Goal: Contribute content

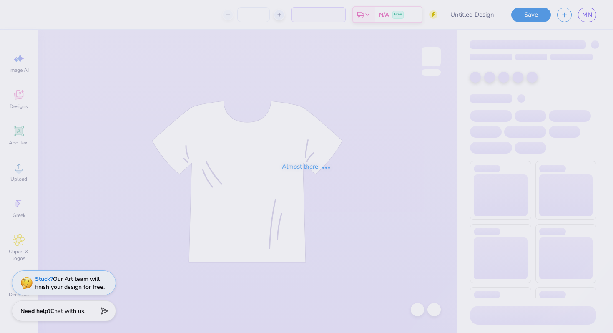
type input "WOmen in medicine Hoodies"
type input "24"
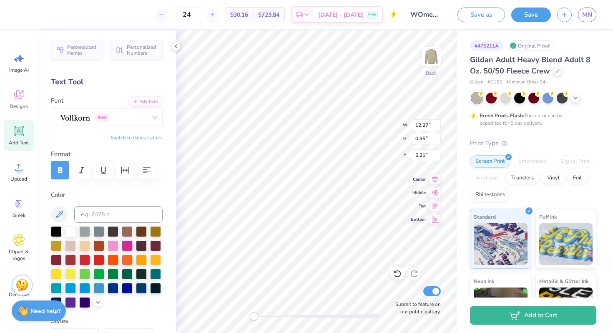
type input "12.18"
type input "3.52"
click at [108, 112] on div at bounding box center [104, 116] width 86 height 11
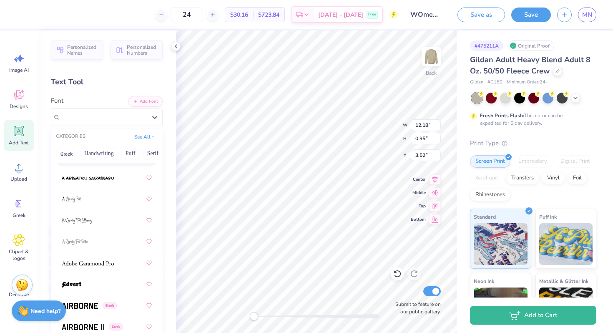
scroll to position [118, 0]
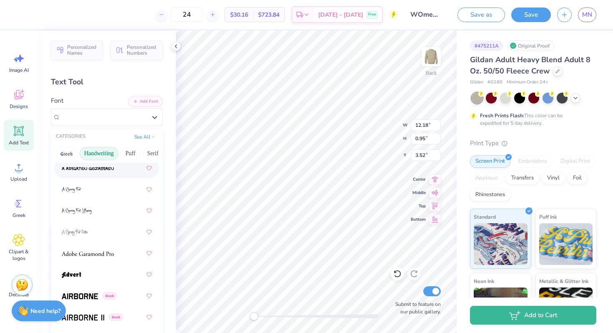
click at [98, 156] on button "Handwriting" at bounding box center [99, 153] width 39 height 13
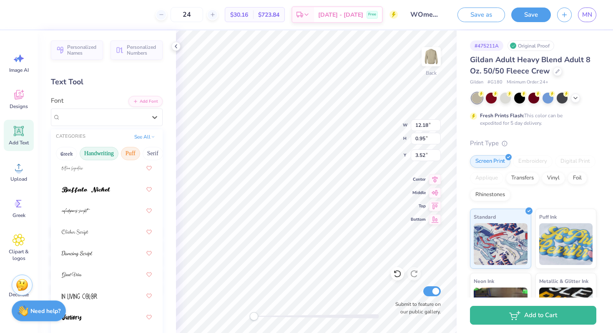
click at [124, 156] on button "Puff" at bounding box center [130, 153] width 19 height 13
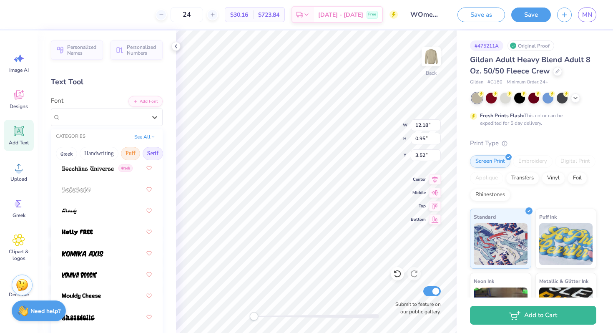
click at [152, 155] on button "Serif" at bounding box center [153, 153] width 20 height 13
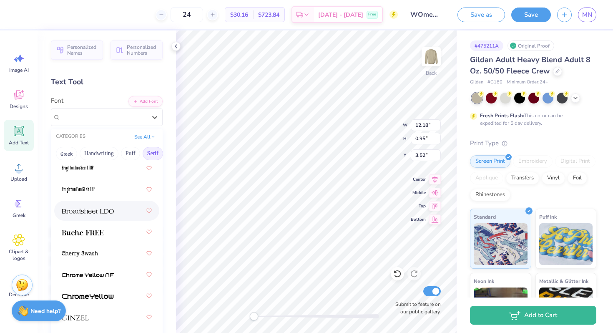
click at [103, 217] on div at bounding box center [107, 210] width 90 height 15
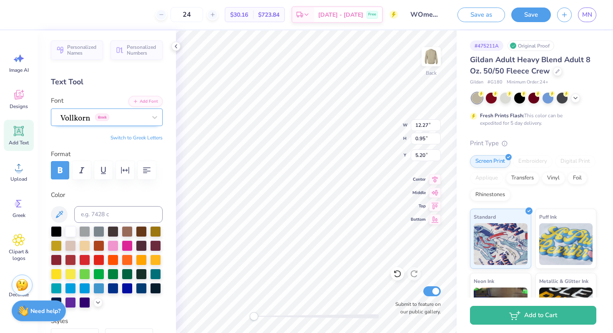
click at [116, 114] on div "Greek" at bounding box center [104, 117] width 88 height 13
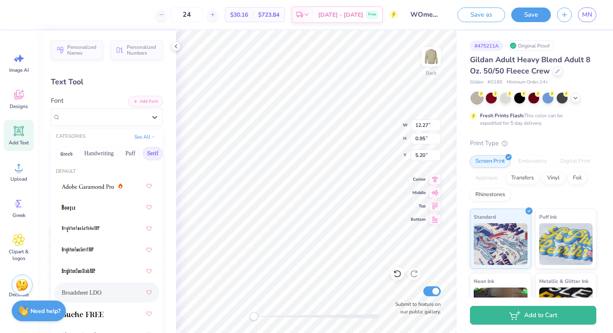
click at [92, 291] on span "Broadsheet LDO" at bounding box center [82, 292] width 40 height 9
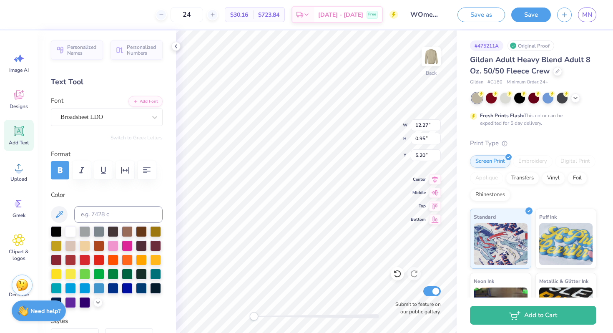
type input "12.18"
click at [121, 119] on div "Greek" at bounding box center [104, 117] width 88 height 13
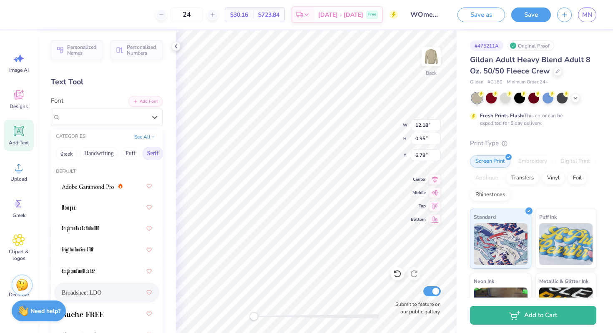
click at [117, 289] on div "Broadsheet LDO" at bounding box center [107, 292] width 90 height 15
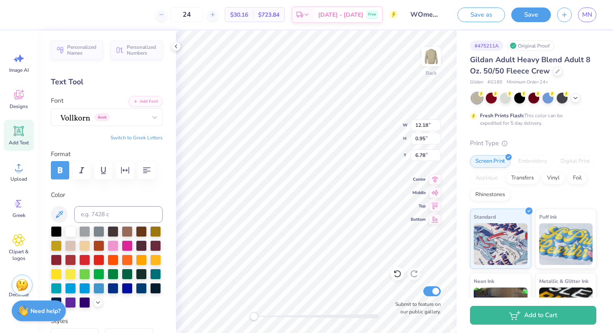
type input "8.46"
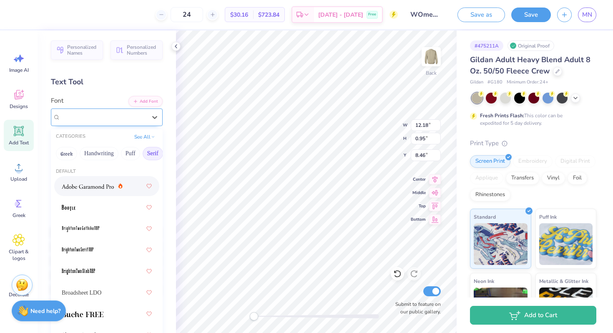
click at [122, 117] on div "Greek" at bounding box center [104, 117] width 88 height 13
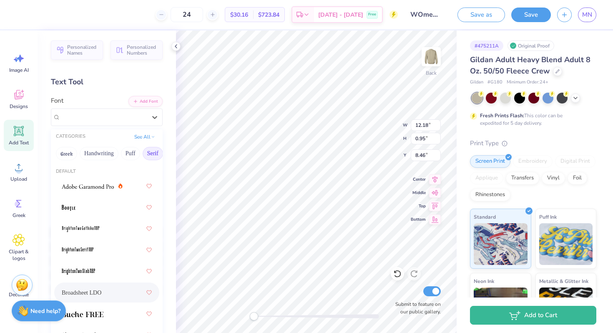
click at [112, 296] on div "Broadsheet LDO" at bounding box center [107, 292] width 90 height 15
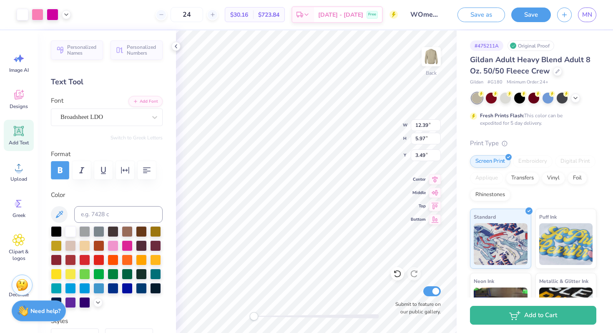
click at [57, 168] on icon "button" at bounding box center [60, 170] width 10 height 10
type input "4.30"
type input "5.16"
click at [58, 168] on icon "button" at bounding box center [60, 170] width 10 height 10
click at [401, 273] on icon at bounding box center [398, 274] width 8 height 8
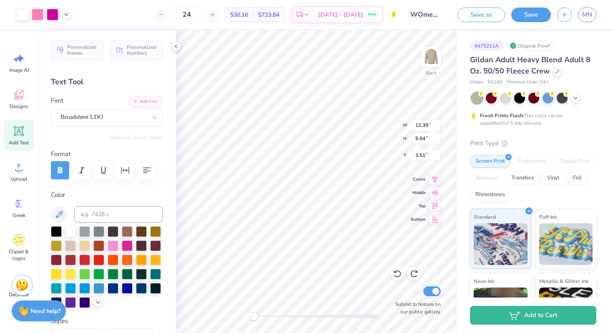
click at [59, 162] on button "button" at bounding box center [60, 170] width 18 height 18
type input "4.30"
type input "5.16"
click at [59, 162] on button "button" at bounding box center [60, 170] width 18 height 18
click at [402, 271] on div at bounding box center [397, 273] width 13 height 13
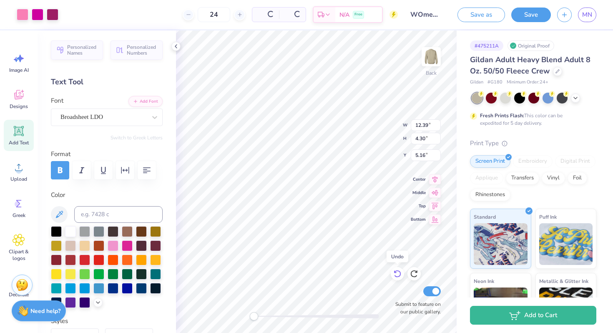
click at [402, 271] on div at bounding box center [397, 273] width 13 height 13
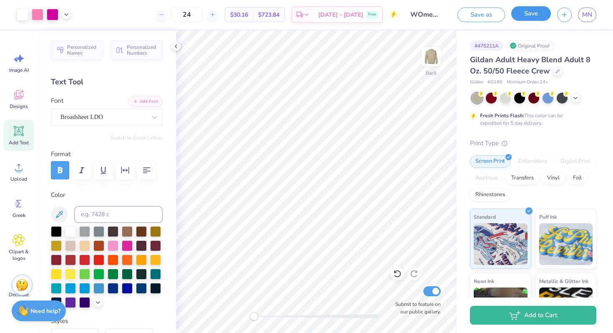
click at [528, 17] on button "Save" at bounding box center [532, 13] width 40 height 15
